Goal: Task Accomplishment & Management: Manage account settings

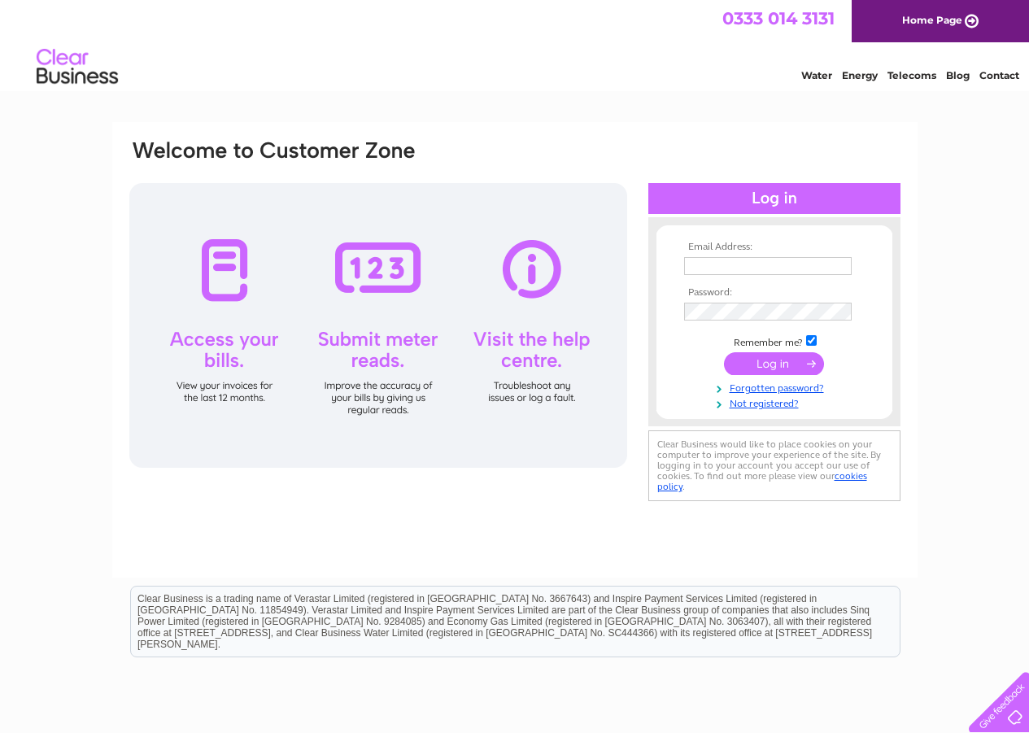
drag, startPoint x: 0, startPoint y: 0, endPoint x: 713, endPoint y: 258, distance: 758.5
click at [713, 258] on input "text" at bounding box center [768, 266] width 168 height 18
type input "[EMAIL_ADDRESS][DOMAIN_NAME]"
click at [724, 354] on input "submit" at bounding box center [774, 365] width 100 height 23
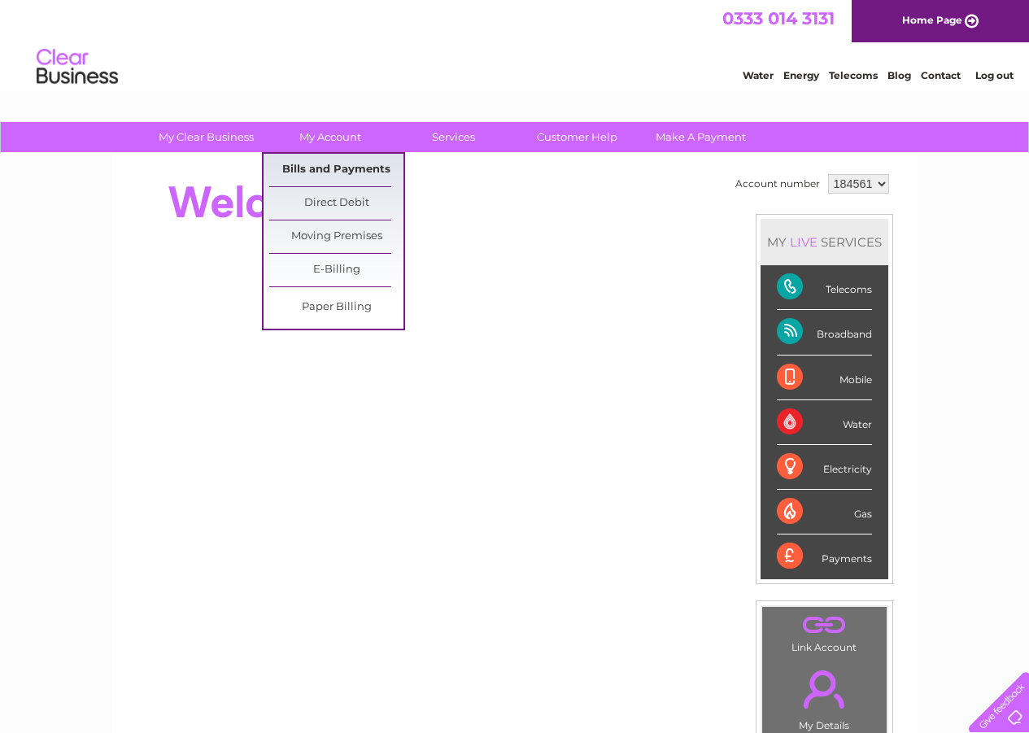
click at [340, 172] on link "Bills and Payments" at bounding box center [336, 170] width 134 height 33
